Goal: Information Seeking & Learning: Learn about a topic

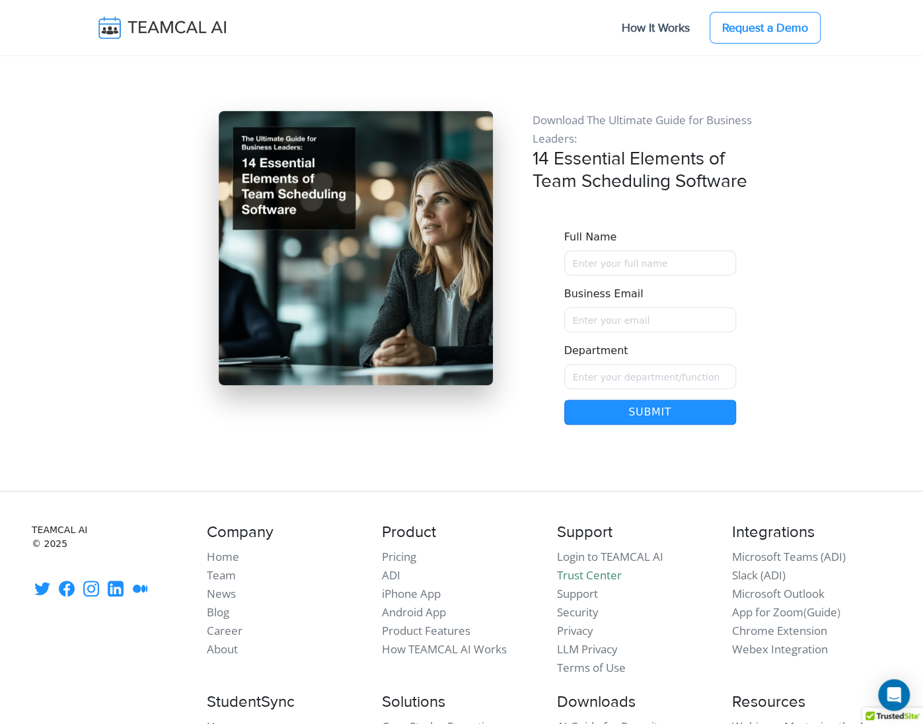
scroll to position [11385, 0]
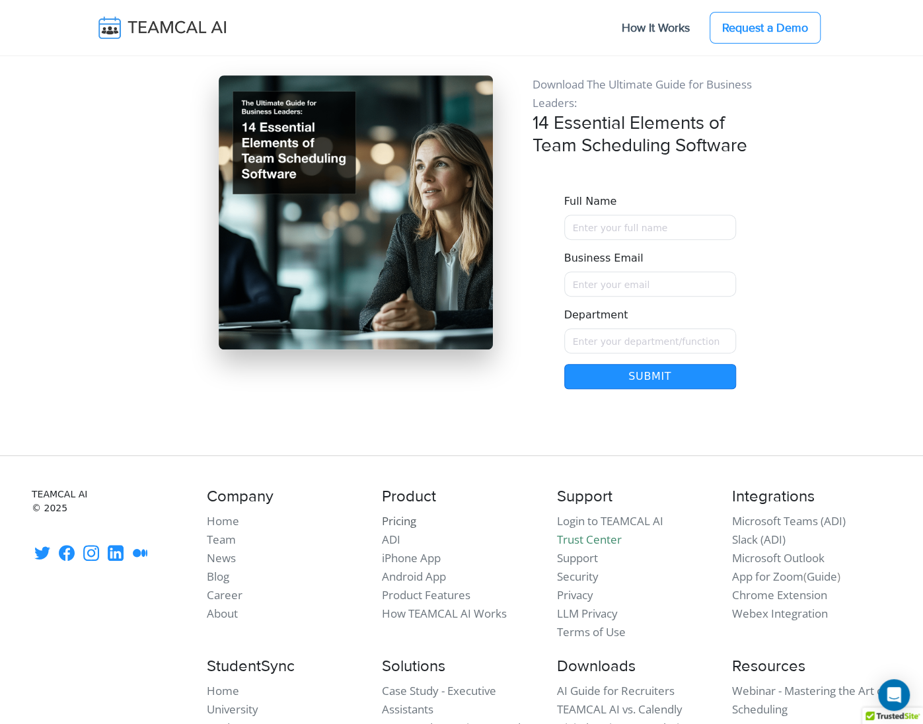
click at [398, 513] on link "Pricing" at bounding box center [399, 520] width 34 height 15
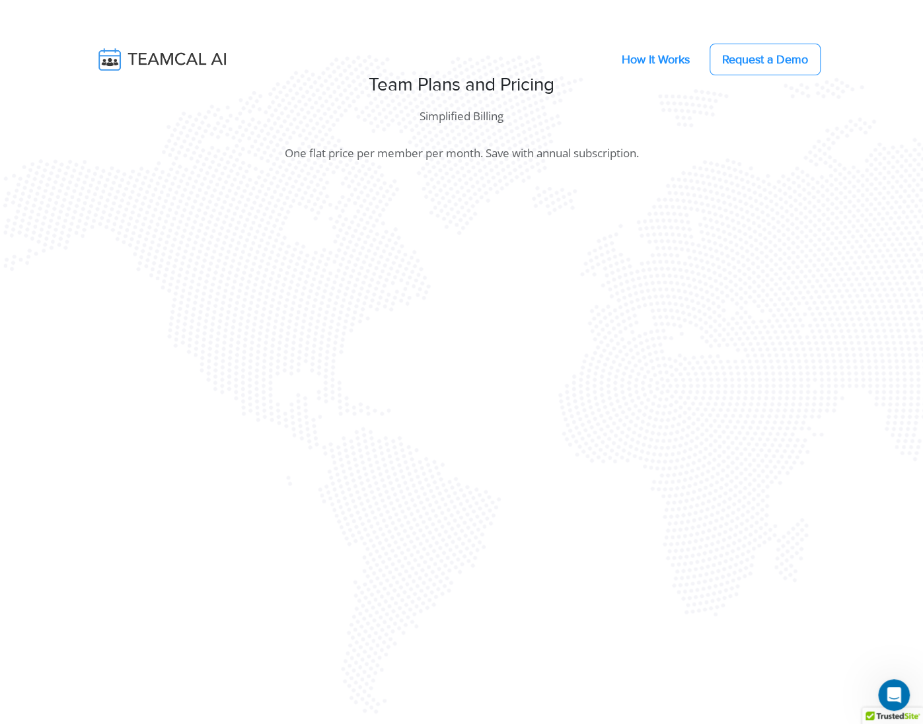
click at [703, 55] on link "How It Works" at bounding box center [655, 60] width 94 height 28
